Goal: Navigation & Orientation: Understand site structure

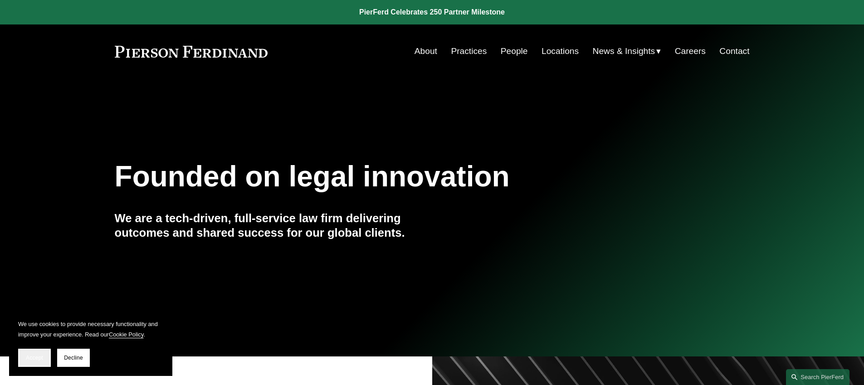
click at [41, 358] on span "Accept" at bounding box center [34, 358] width 17 height 6
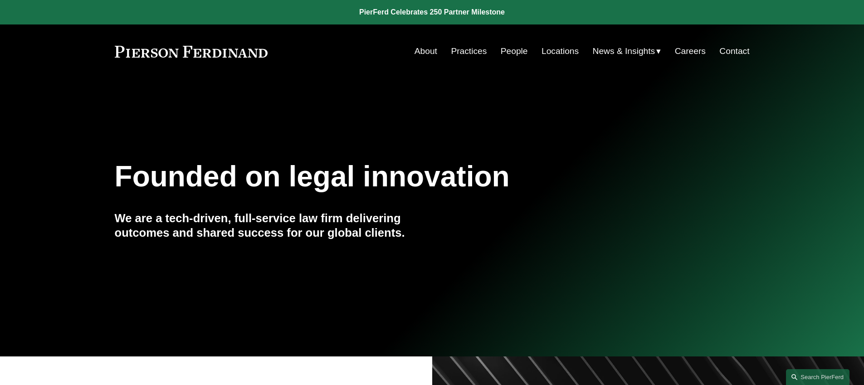
click at [420, 49] on link "About" at bounding box center [425, 51] width 23 height 17
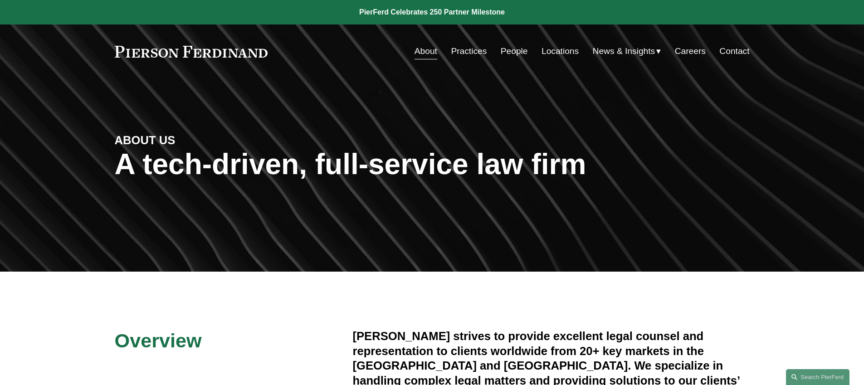
click at [474, 49] on link "Practices" at bounding box center [469, 51] width 36 height 17
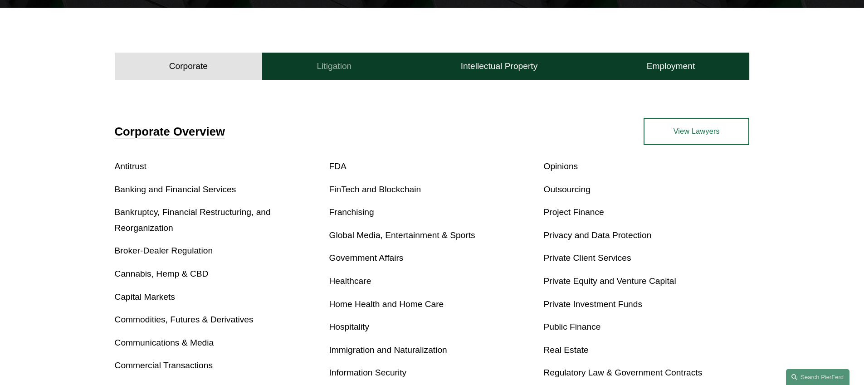
scroll to position [264, 0]
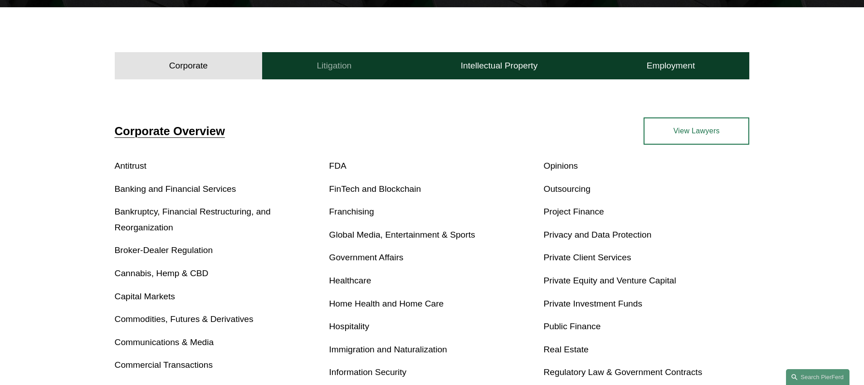
click at [355, 68] on button "Litigation" at bounding box center [334, 65] width 144 height 27
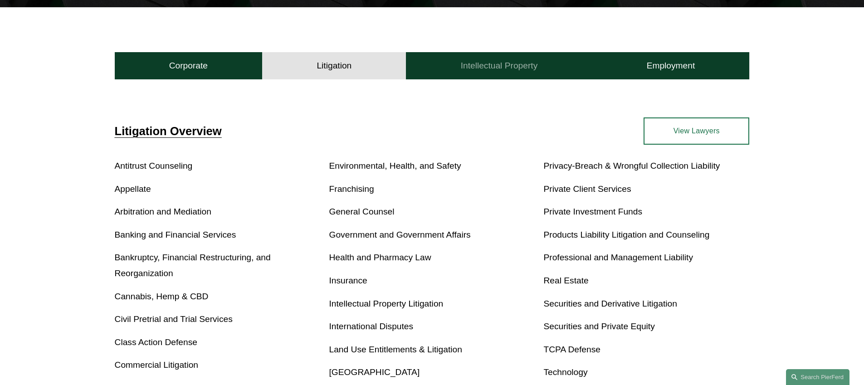
click at [471, 69] on h4 "Intellectual Property" at bounding box center [499, 65] width 77 height 11
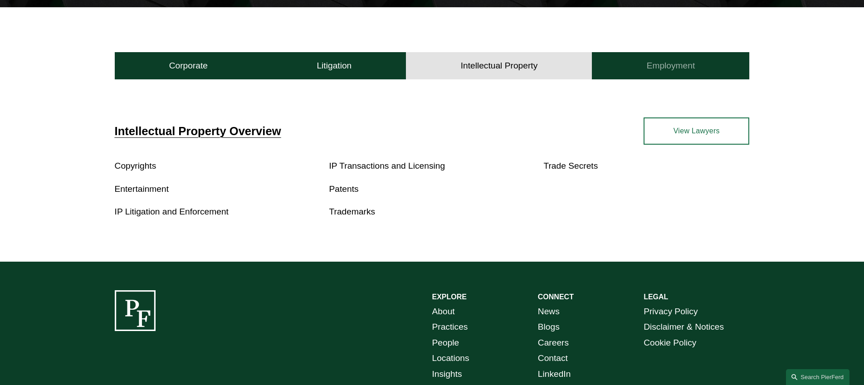
click at [635, 64] on button "Employment" at bounding box center [670, 65] width 157 height 27
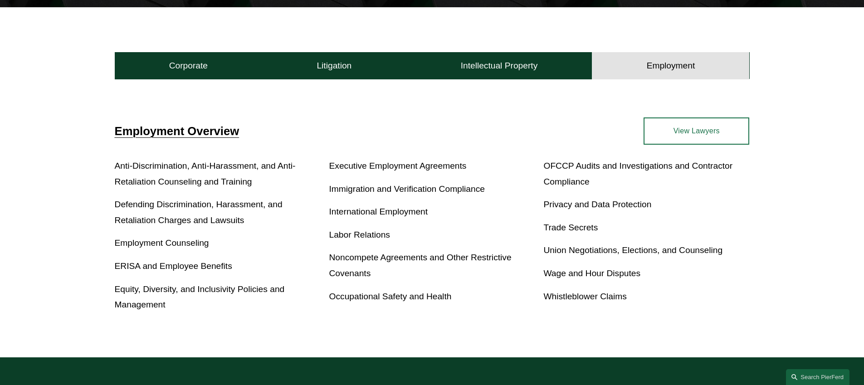
drag, startPoint x: 480, startPoint y: 80, endPoint x: 470, endPoint y: 80, distance: 10.0
click at [480, 80] on div "Corporate Overview Antitrust Banking and Financial Services Bankruptcy, Financi…" at bounding box center [432, 218] width 864 height 278
drag, startPoint x: 372, startPoint y: 73, endPoint x: 296, endPoint y: 75, distance: 75.7
click at [371, 73] on button "Litigation" at bounding box center [334, 65] width 144 height 27
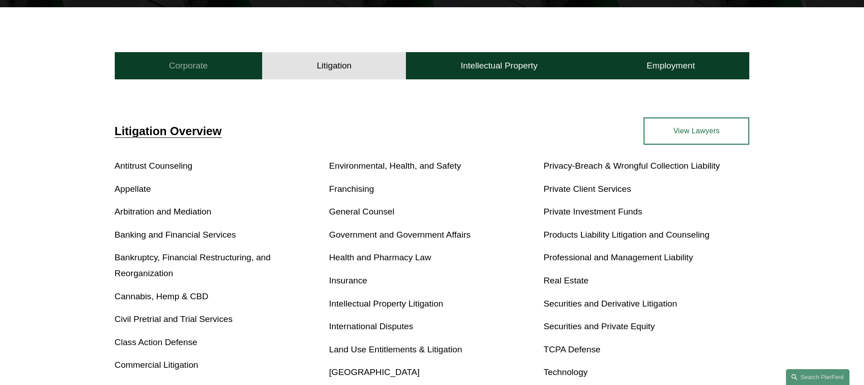
click at [238, 69] on button "Corporate" at bounding box center [189, 65] width 148 height 27
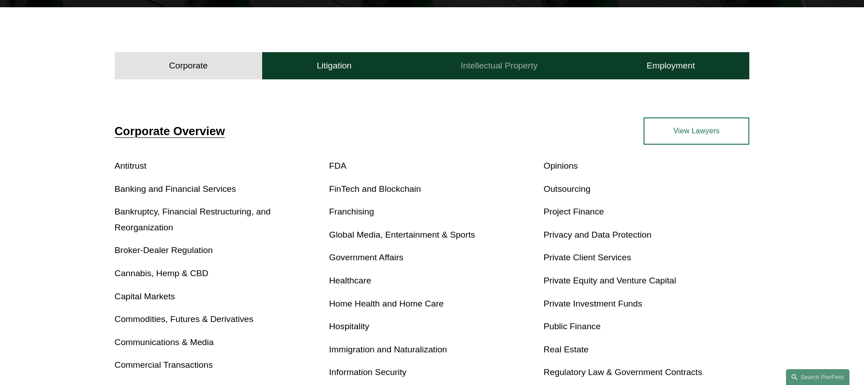
drag, startPoint x: 330, startPoint y: 64, endPoint x: 414, endPoint y: 65, distance: 83.9
click at [331, 64] on h4 "Litigation" at bounding box center [333, 65] width 35 height 11
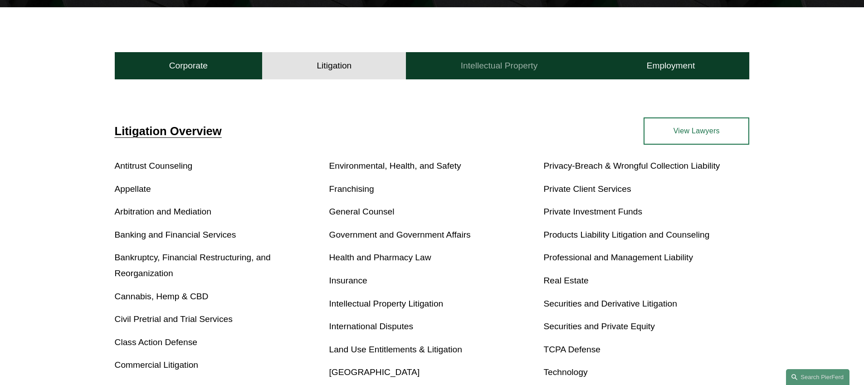
drag, startPoint x: 503, startPoint y: 68, endPoint x: 514, endPoint y: 68, distance: 10.4
click at [503, 68] on h4 "Intellectual Property" at bounding box center [499, 65] width 77 height 11
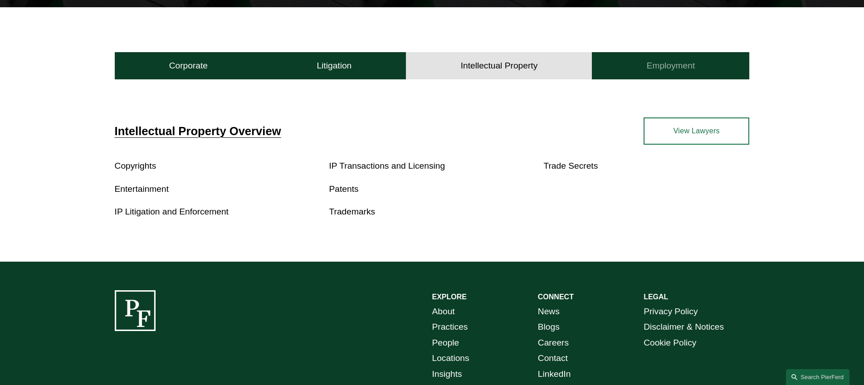
click at [649, 70] on h4 "Employment" at bounding box center [670, 65] width 49 height 11
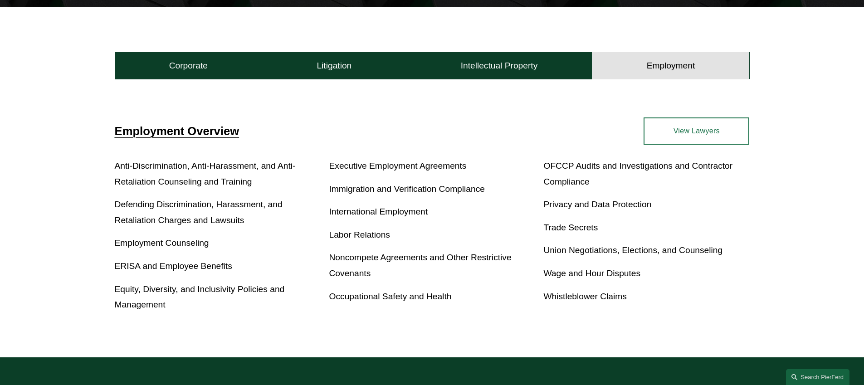
click at [371, 191] on link "Immigration and Verification Compliance" at bounding box center [406, 189] width 155 height 10
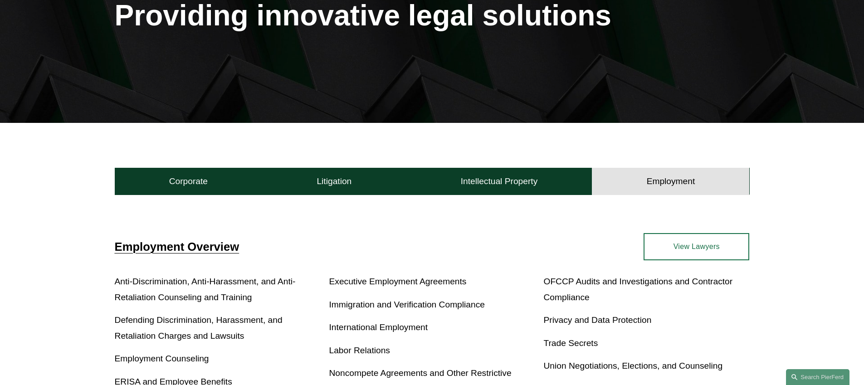
scroll to position [0, 0]
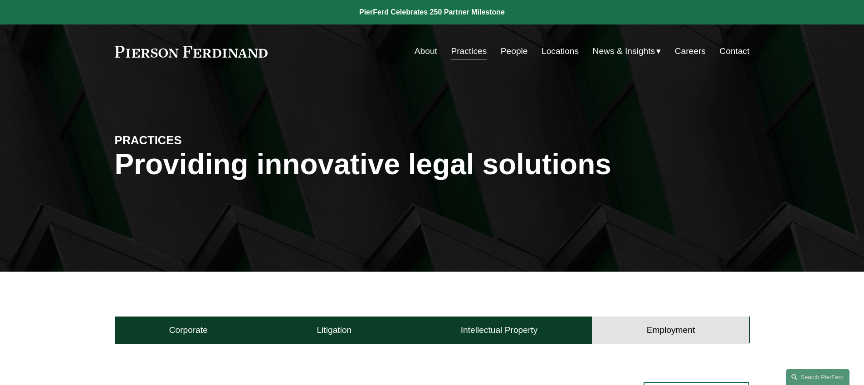
click at [513, 52] on link "People" at bounding box center [513, 51] width 27 height 17
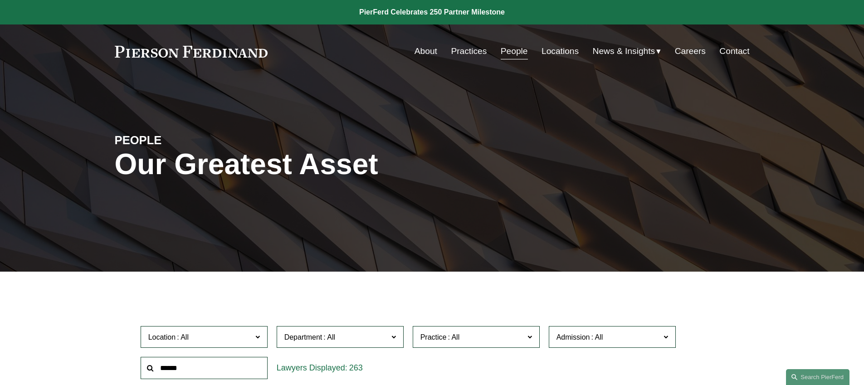
click at [564, 49] on link "Locations" at bounding box center [559, 51] width 37 height 17
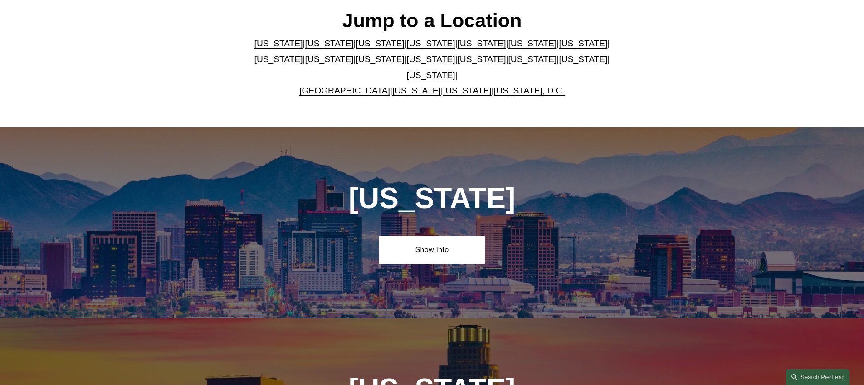
click at [508, 62] on link "Ohio" at bounding box center [532, 59] width 49 height 10
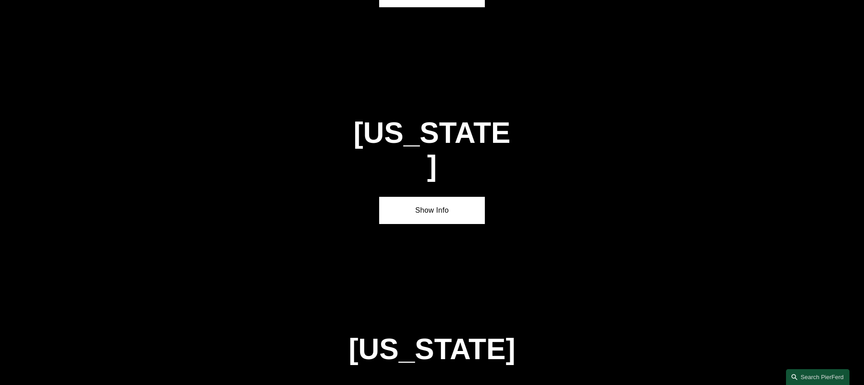
scroll to position [2703, 0]
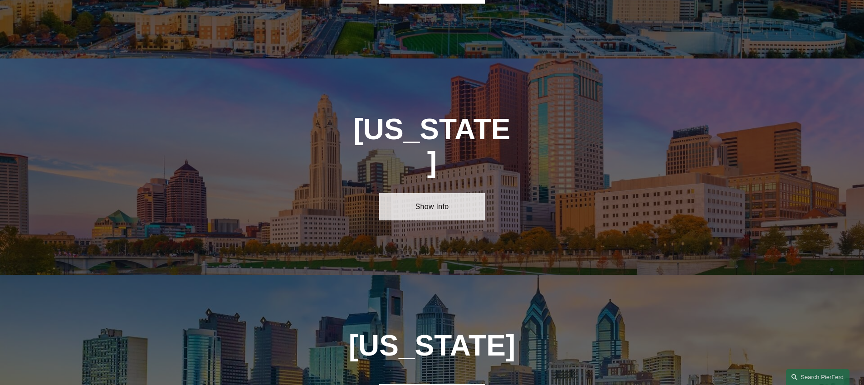
click at [437, 193] on link "Show Info" at bounding box center [432, 206] width 106 height 27
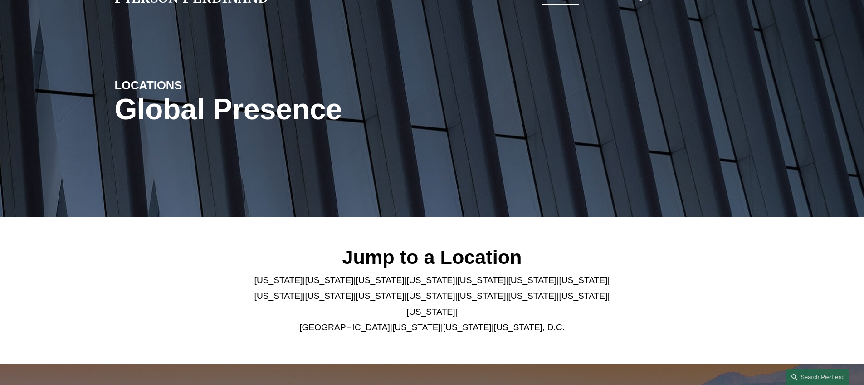
scroll to position [0, 0]
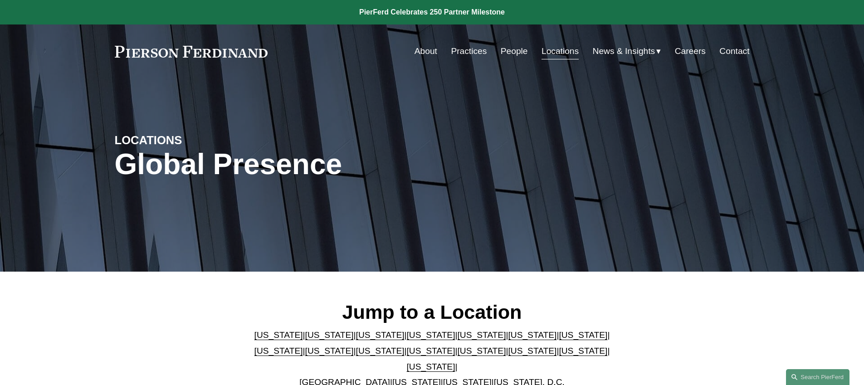
click at [686, 52] on link "Careers" at bounding box center [690, 51] width 31 height 17
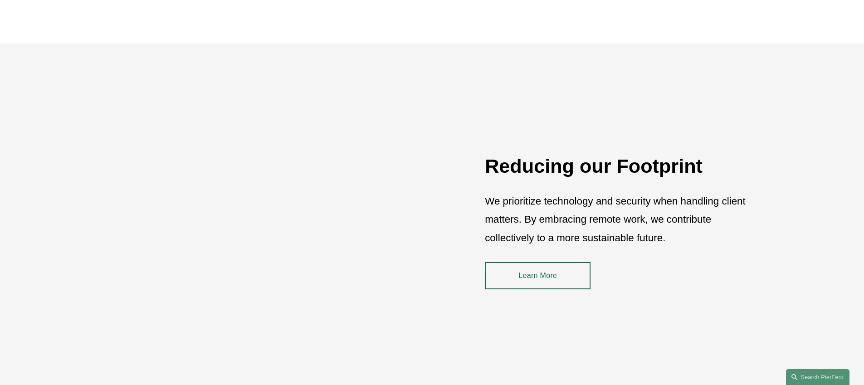
scroll to position [1166, 0]
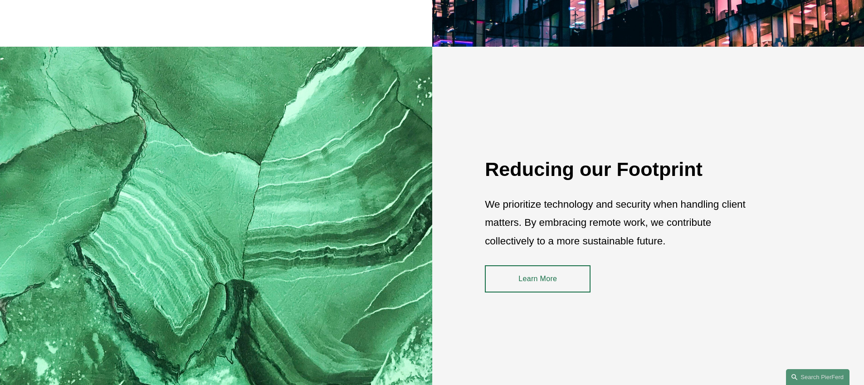
click at [555, 281] on link "Learn More" at bounding box center [538, 278] width 106 height 27
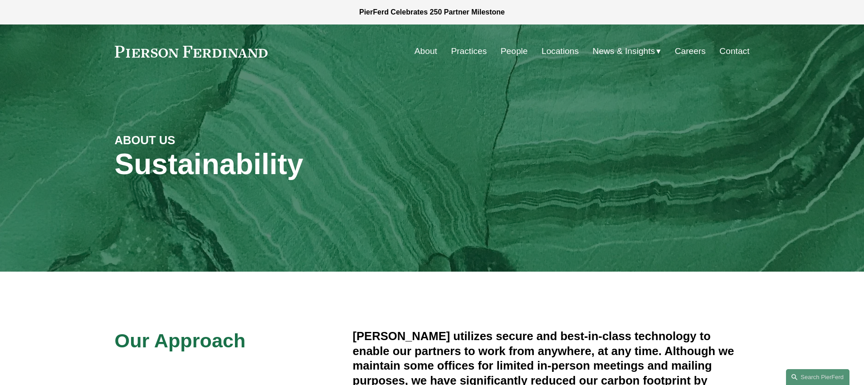
click at [423, 50] on link "About" at bounding box center [425, 51] width 23 height 17
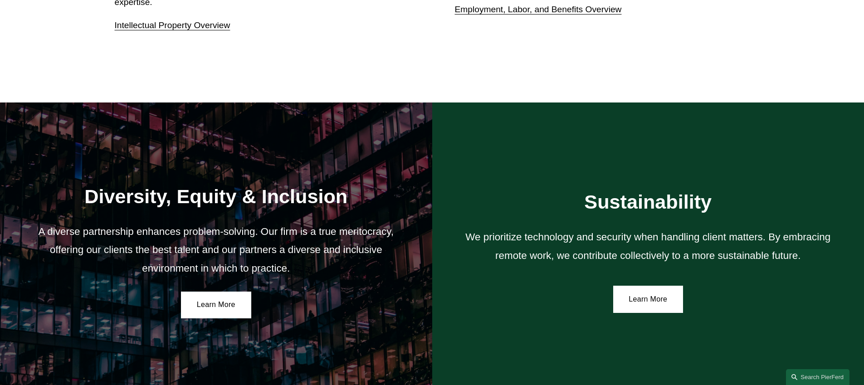
scroll to position [1660, 0]
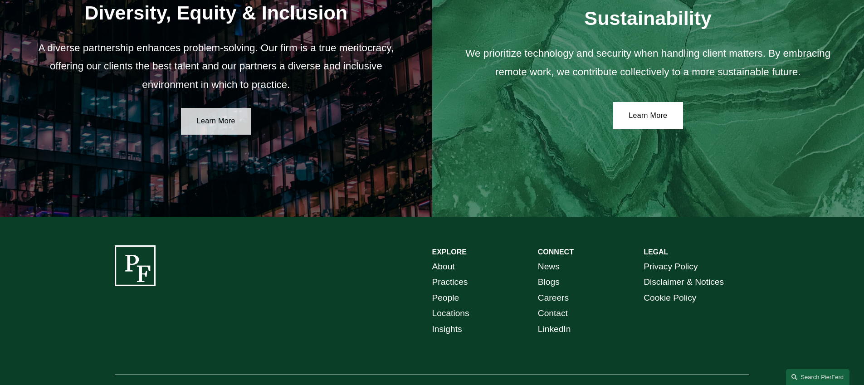
click at [238, 129] on link "Learn More" at bounding box center [216, 121] width 70 height 27
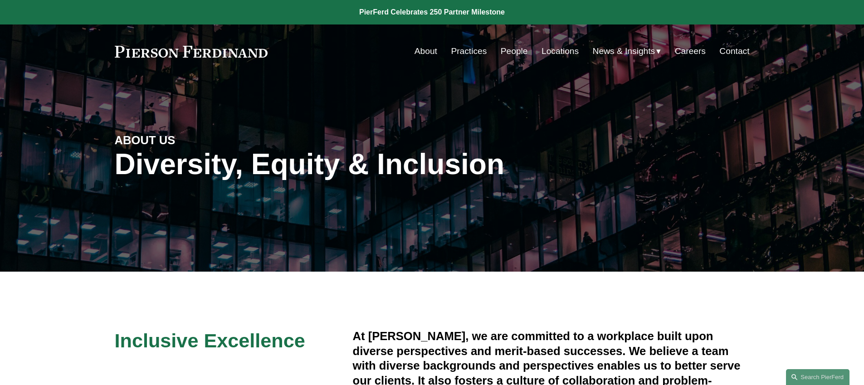
click at [221, 59] on div "About Practices People Locations News & Insights News" at bounding box center [432, 51] width 635 height 17
click at [224, 56] on link at bounding box center [191, 52] width 153 height 12
